Goal: Find contact information: Find contact information

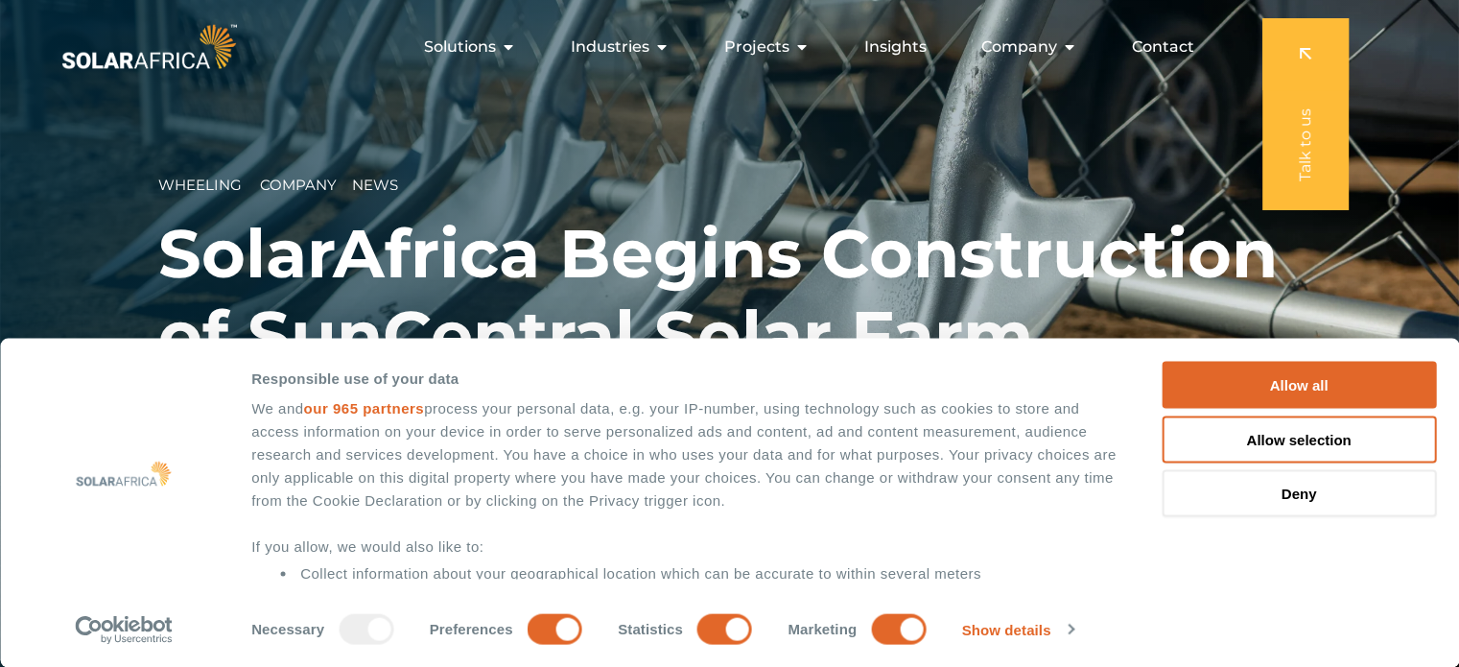
scroll to position [170, 0]
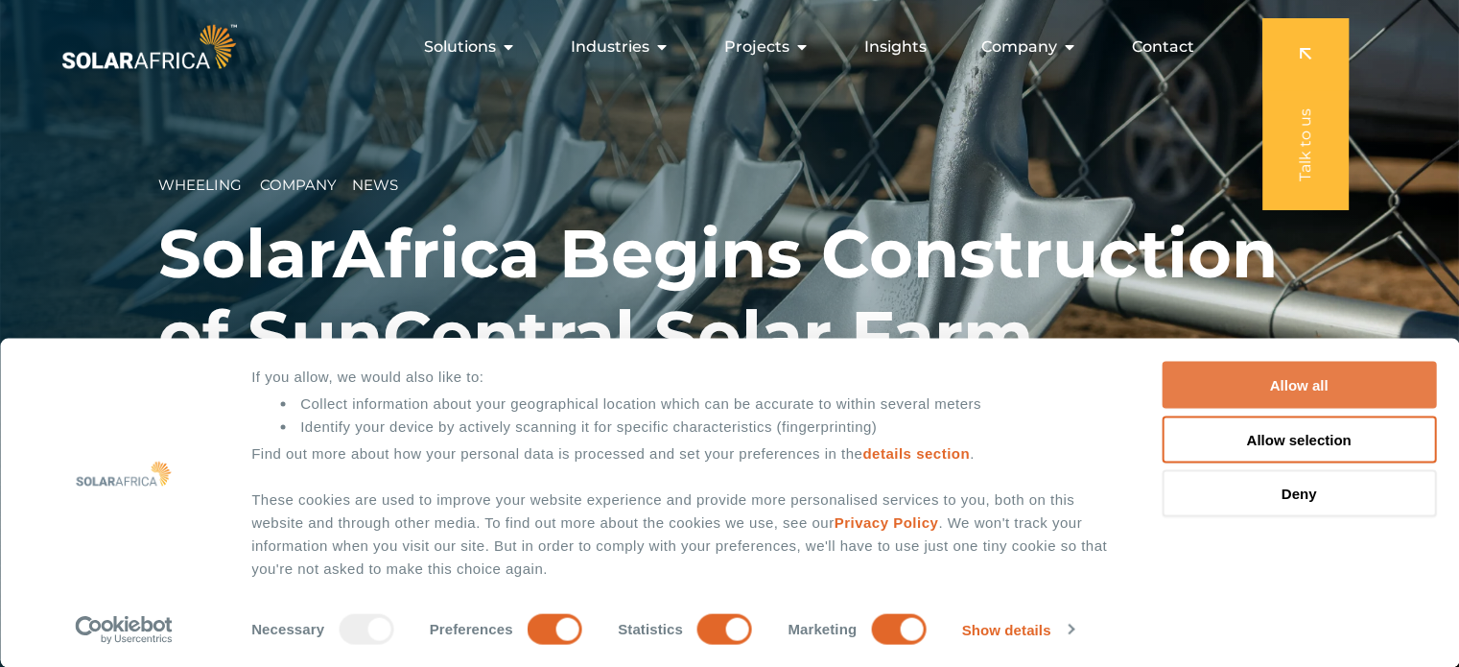
click at [1316, 377] on button "Allow all" at bounding box center [1299, 385] width 274 height 47
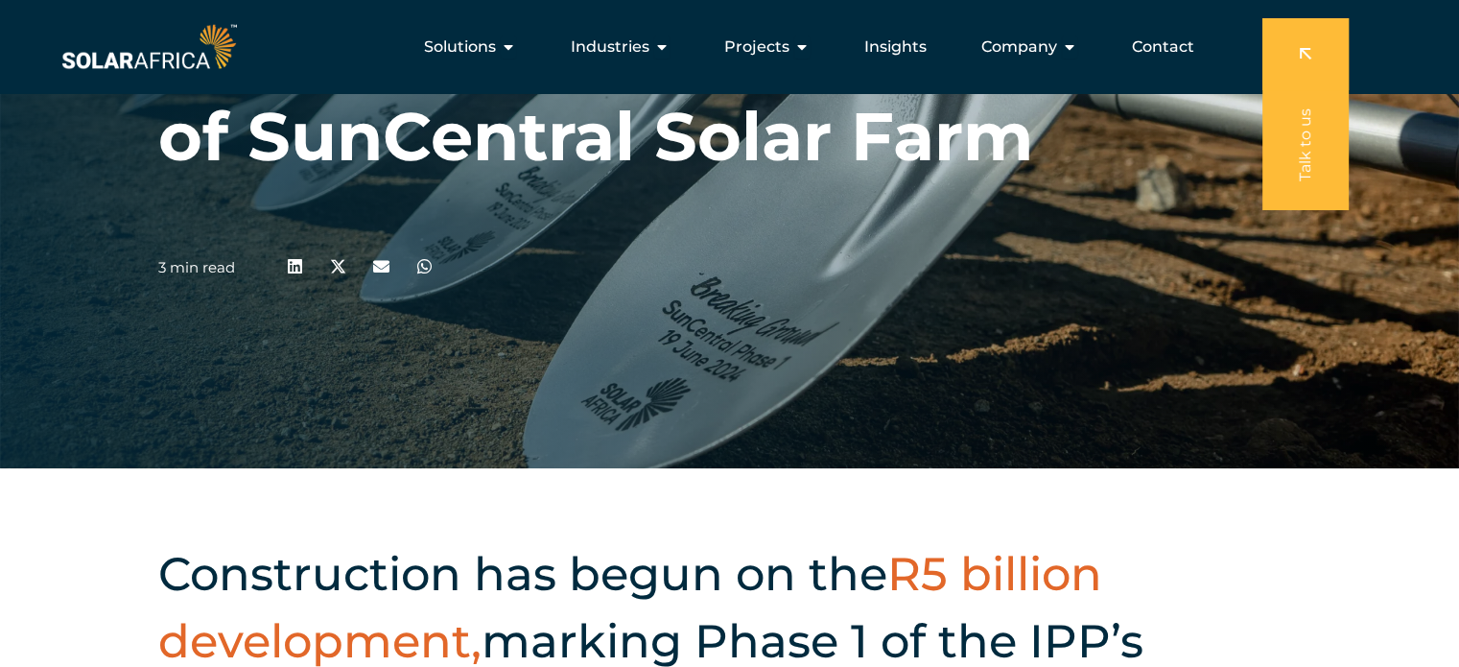
scroll to position [0, 0]
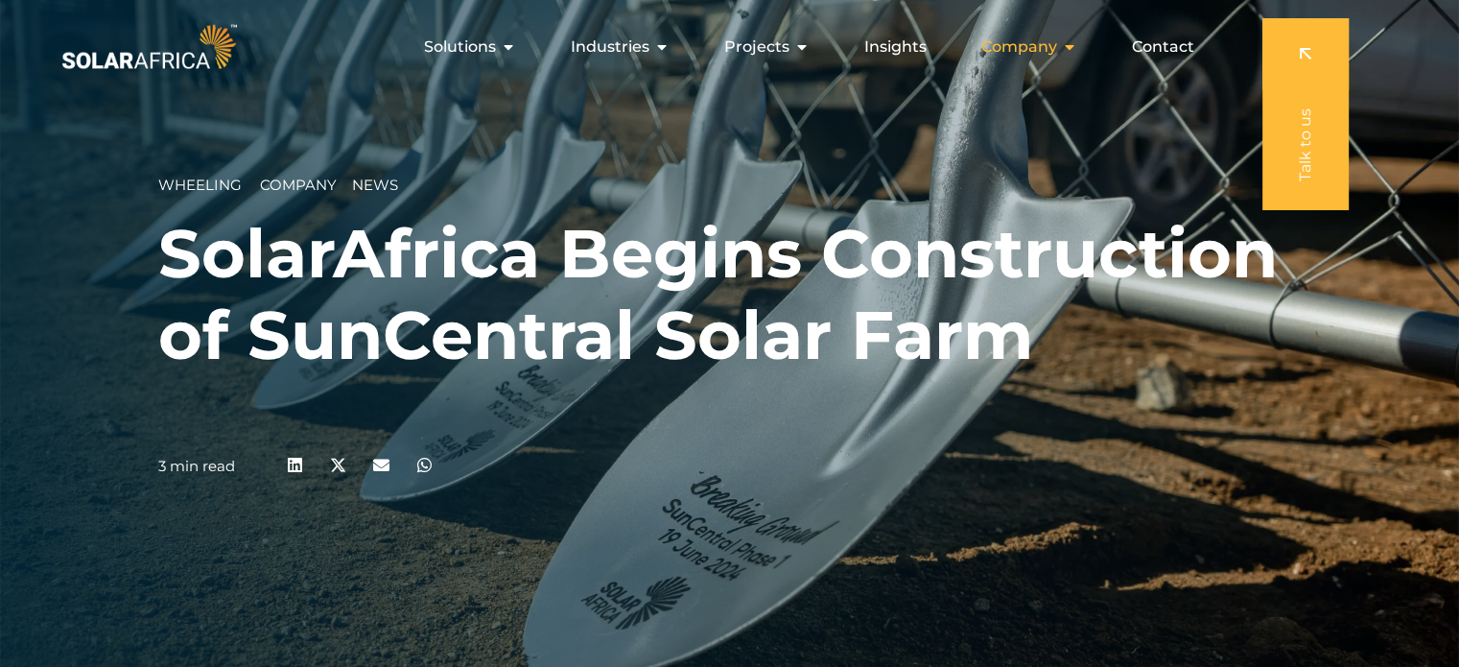
click at [1076, 47] on icon "Menu" at bounding box center [1069, 46] width 15 height 15
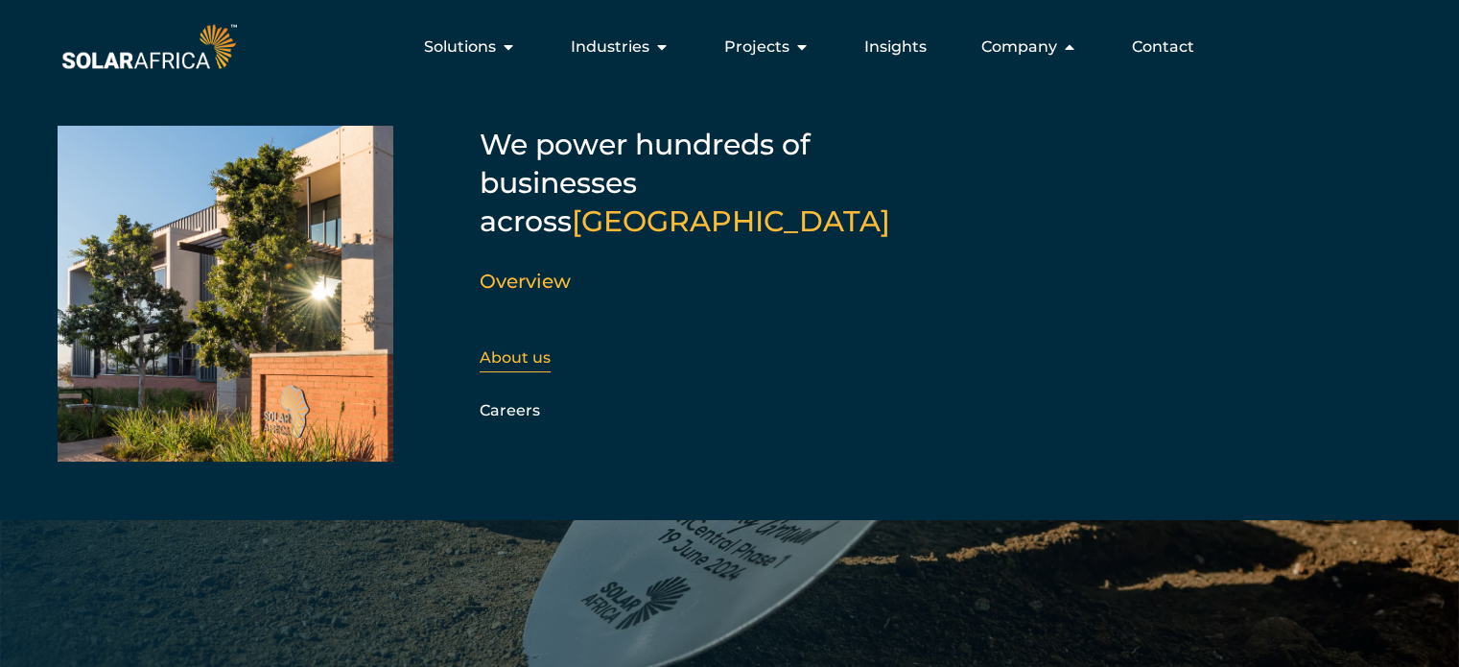
click at [530, 348] on link "About us" at bounding box center [515, 357] width 71 height 18
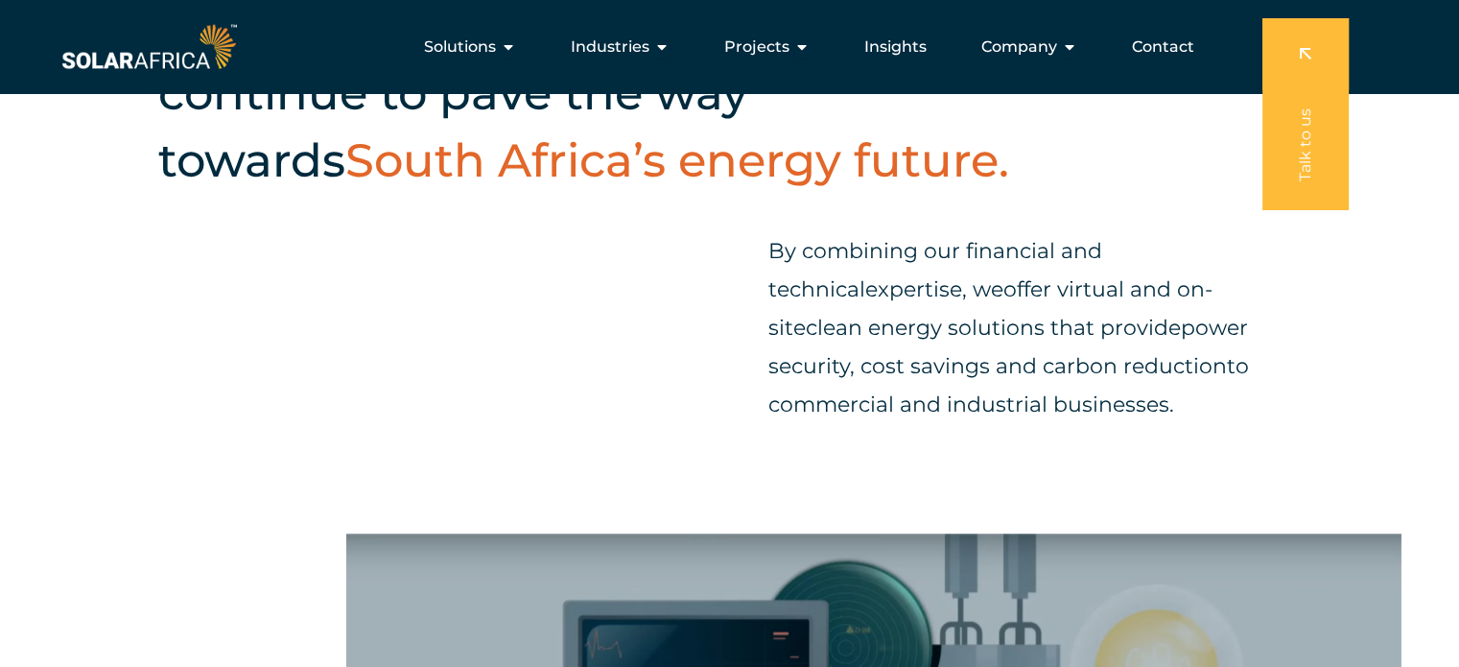
scroll to position [576, 0]
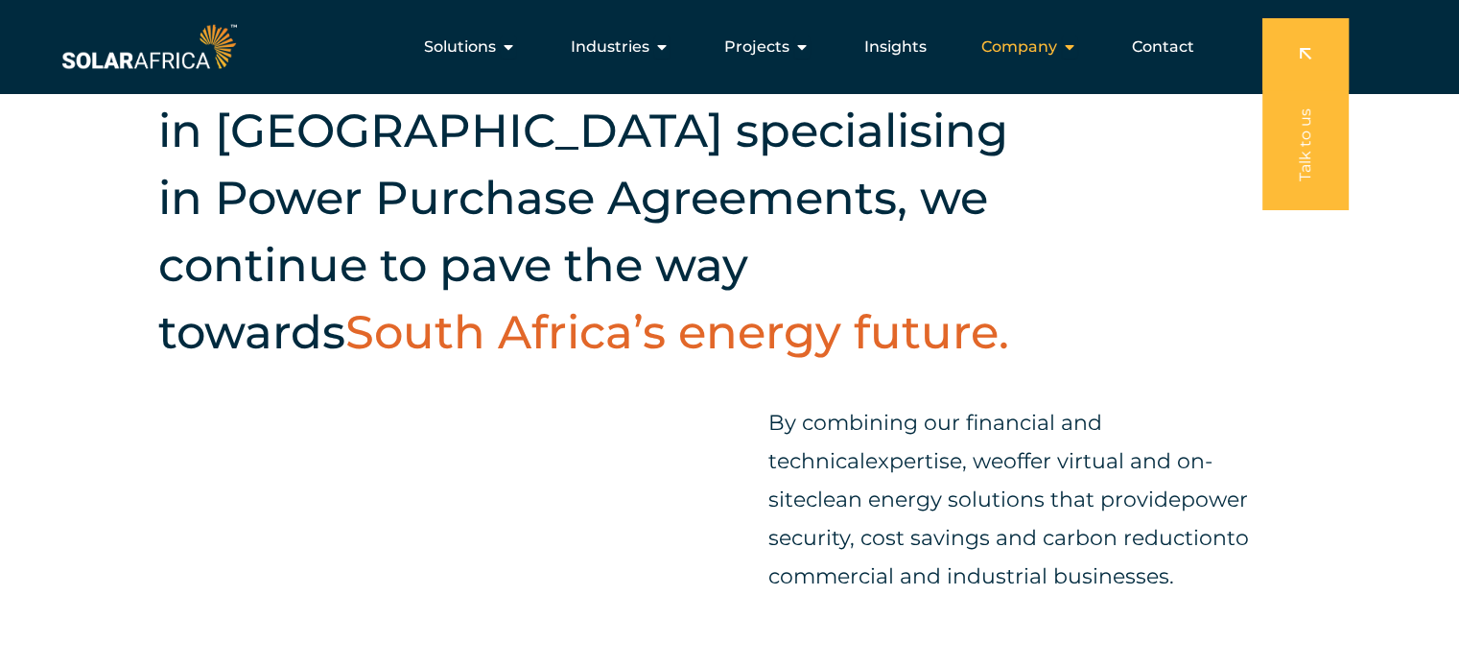
click at [1069, 44] on icon "Menu" at bounding box center [1069, 46] width 15 height 15
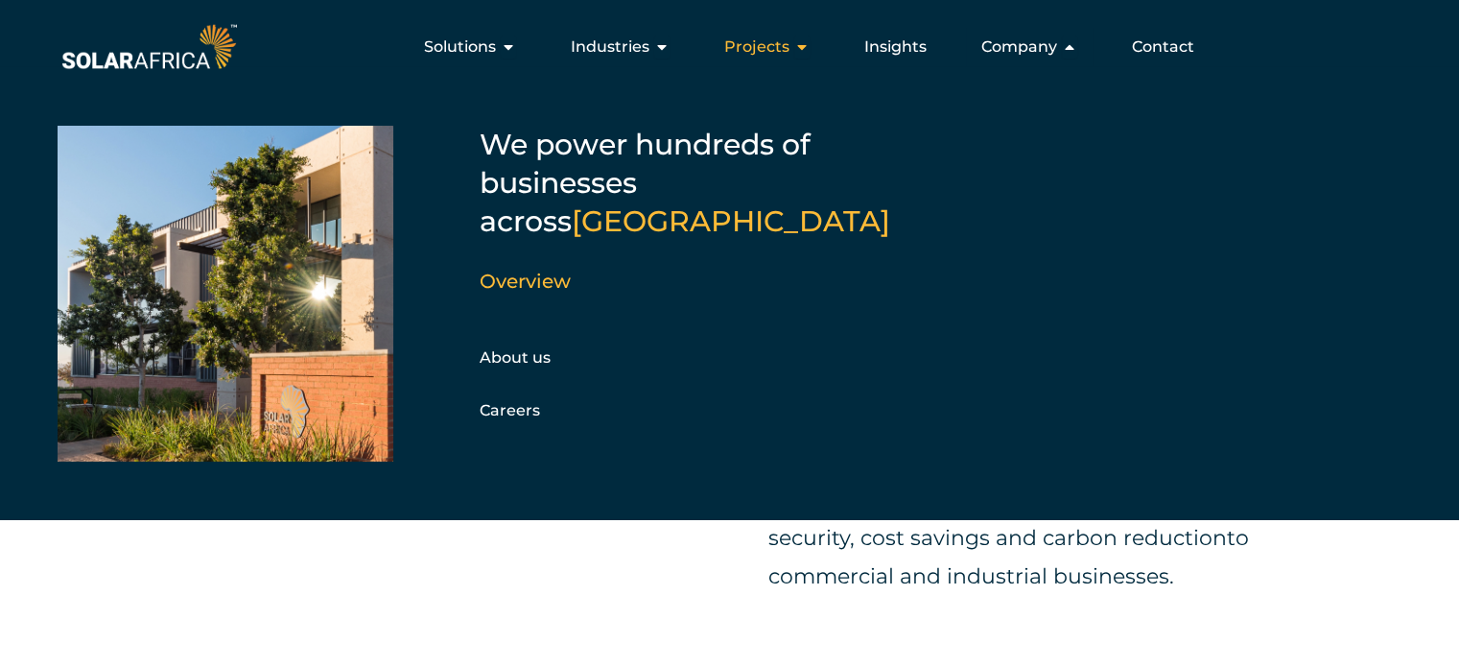
click at [802, 43] on icon "Menu" at bounding box center [801, 46] width 15 height 15
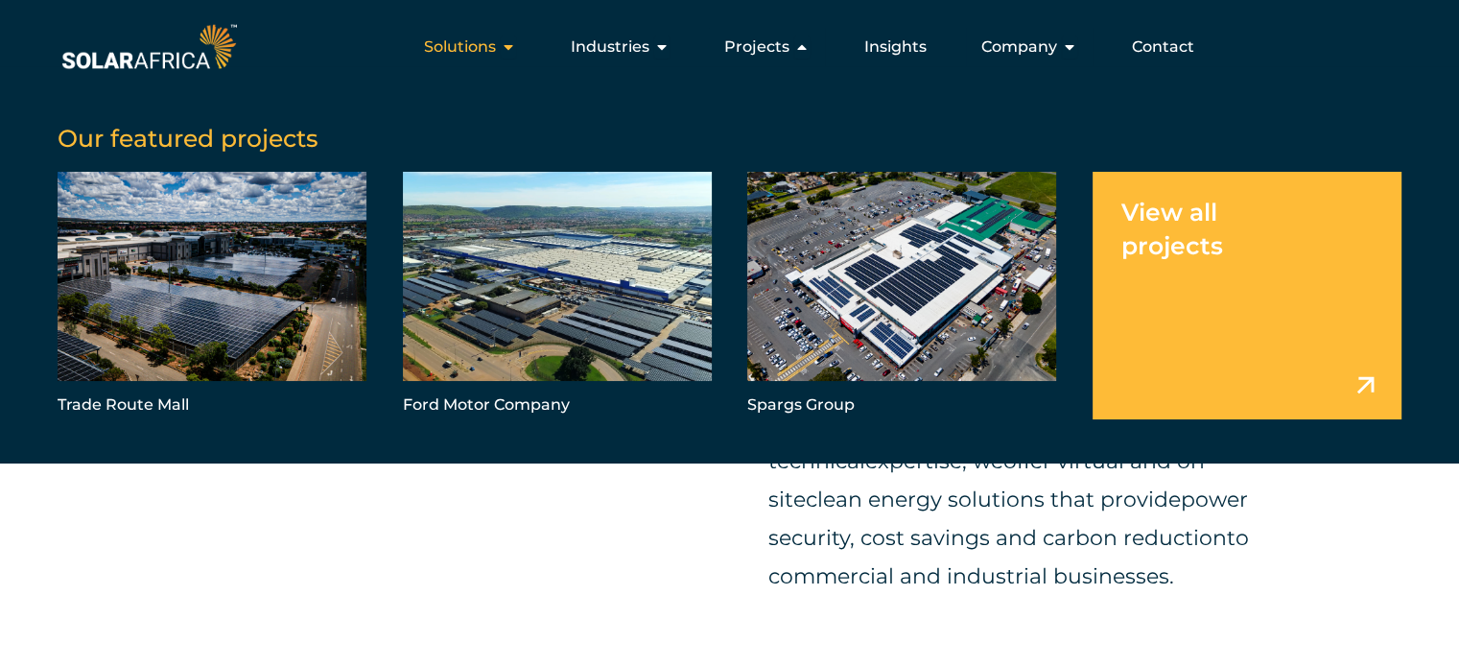
click at [522, 42] on div "Solutions Close Solutions Open Solutions" at bounding box center [470, 47] width 123 height 38
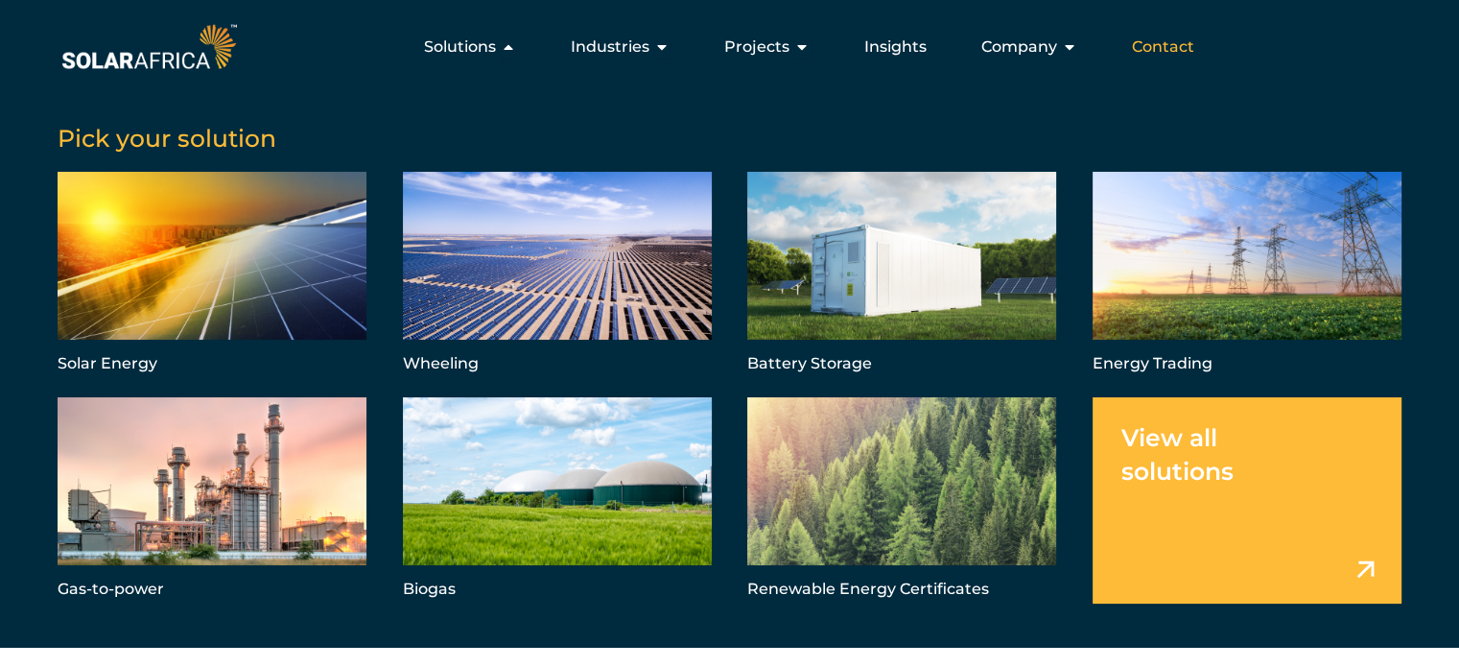
click at [1159, 57] on span "Contact" at bounding box center [1163, 46] width 62 height 23
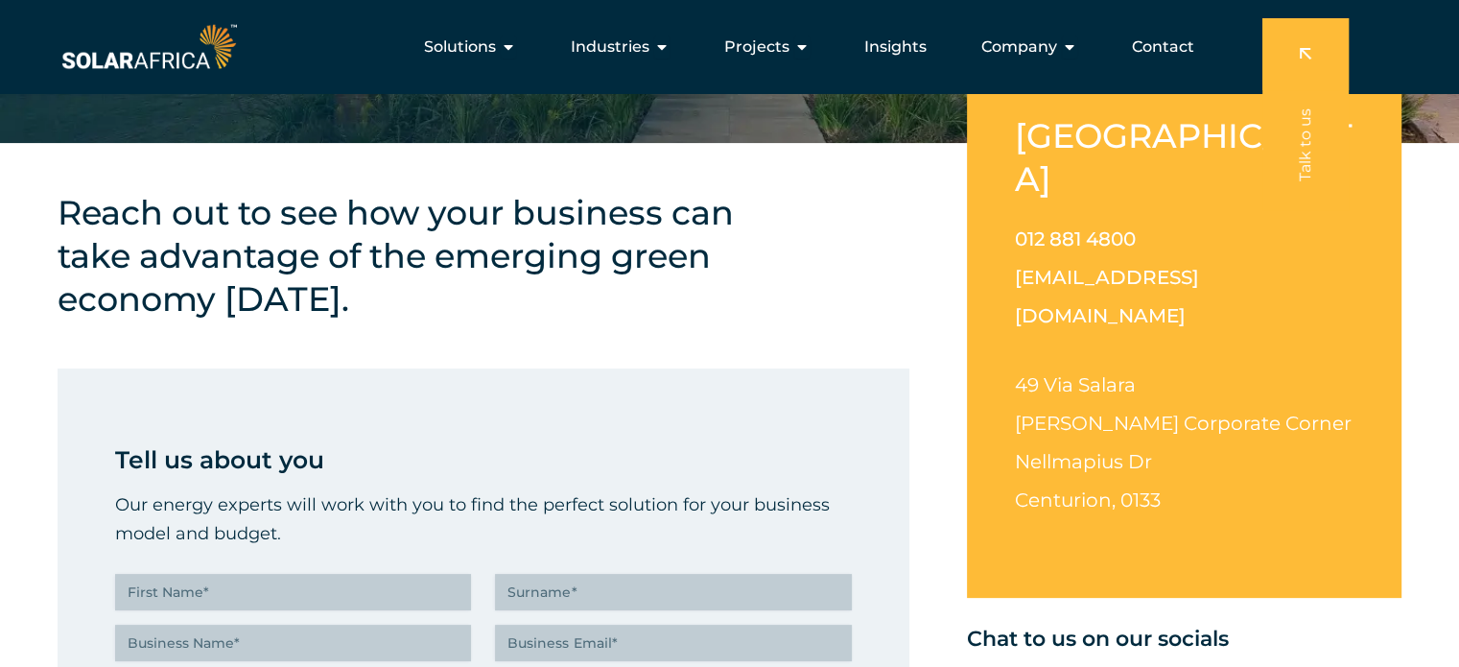
scroll to position [384, 0]
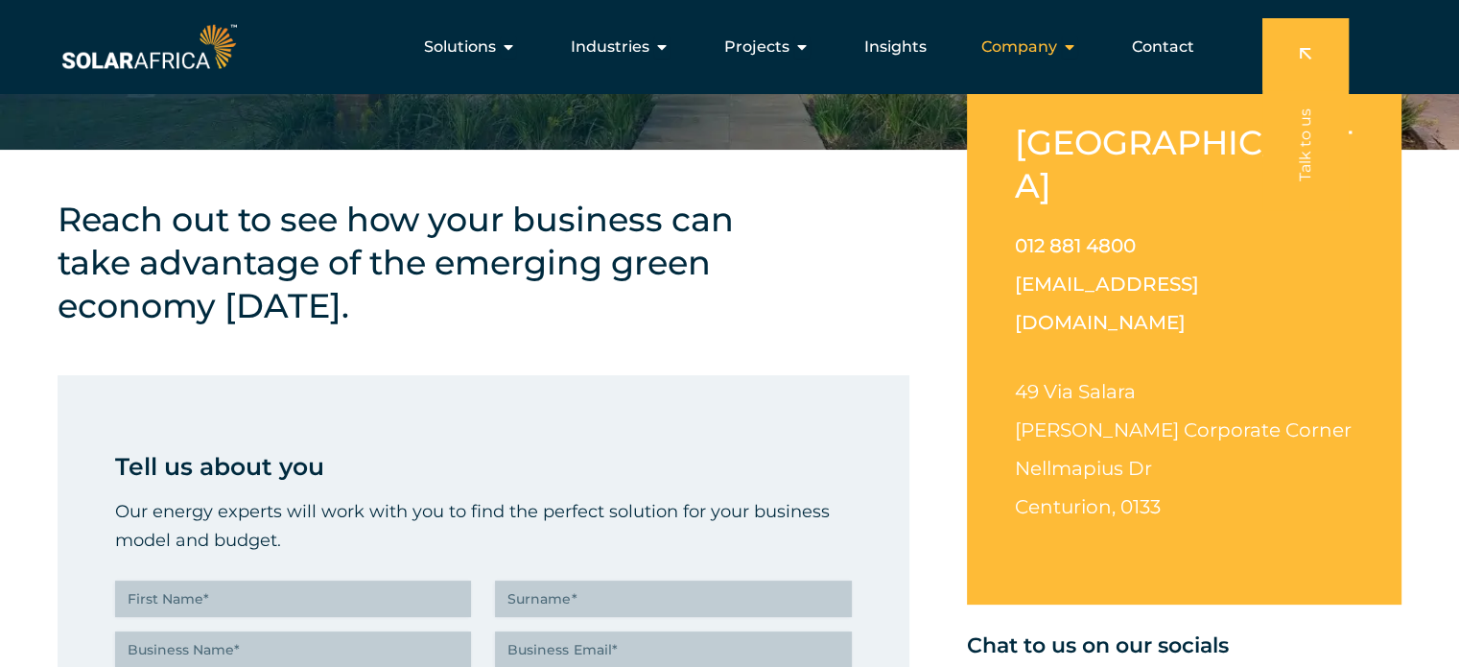
click at [1070, 50] on icon "Menu" at bounding box center [1069, 46] width 15 height 15
